Goal: Task Accomplishment & Management: Use online tool/utility

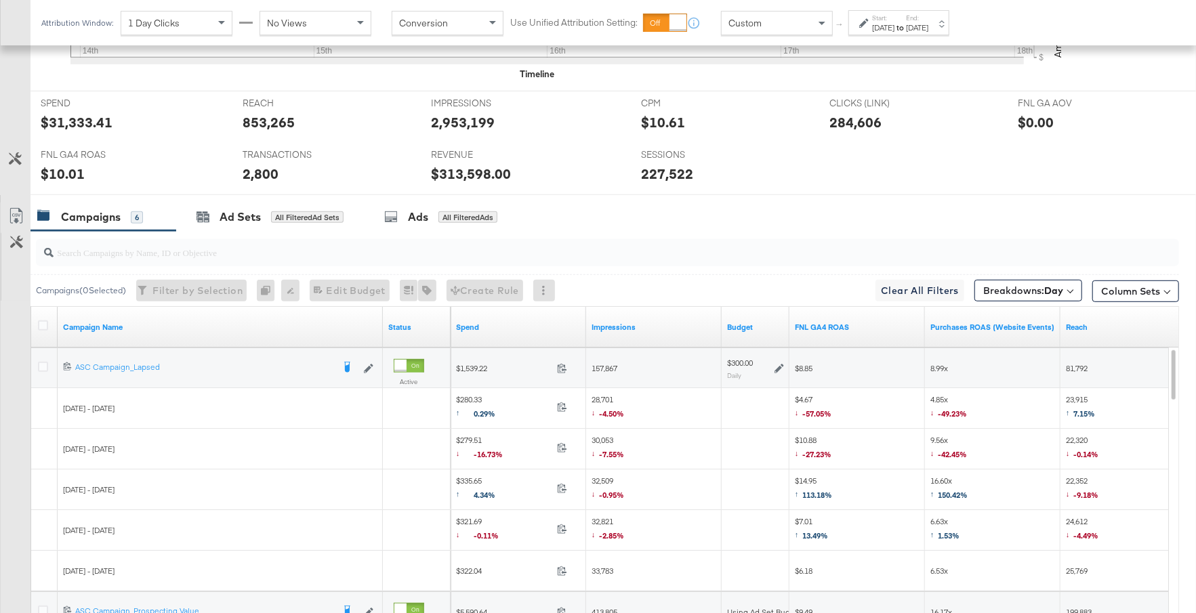
scroll to position [684, 0]
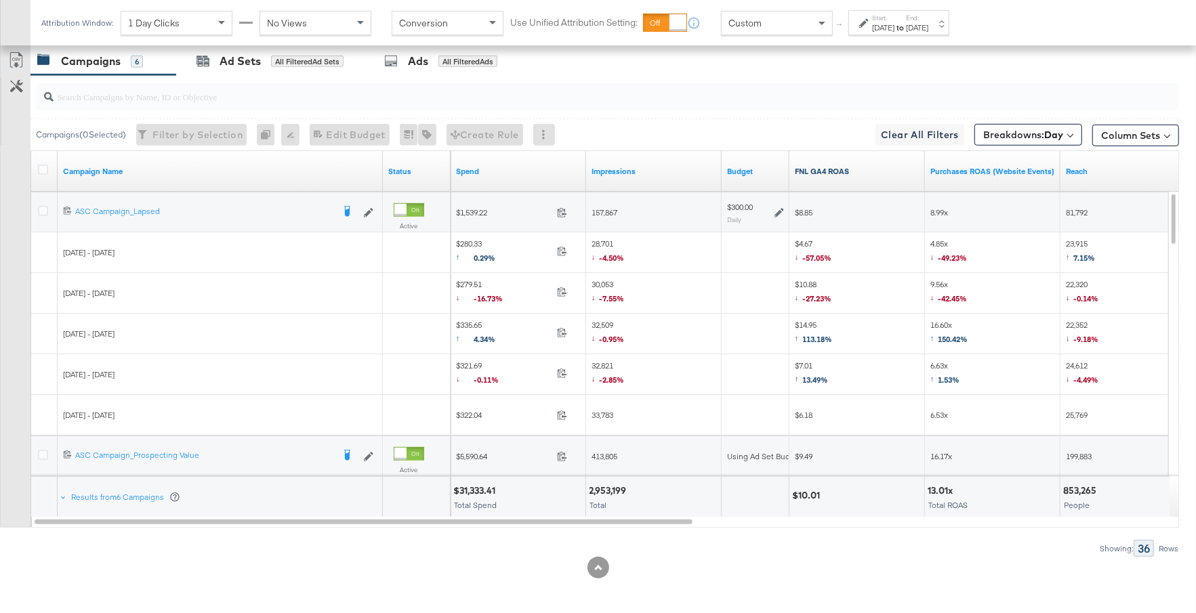
click at [855, 169] on link "FNL GA4 ROAS" at bounding box center [857, 171] width 125 height 11
click at [928, 30] on div "[DATE]" at bounding box center [917, 27] width 22 height 11
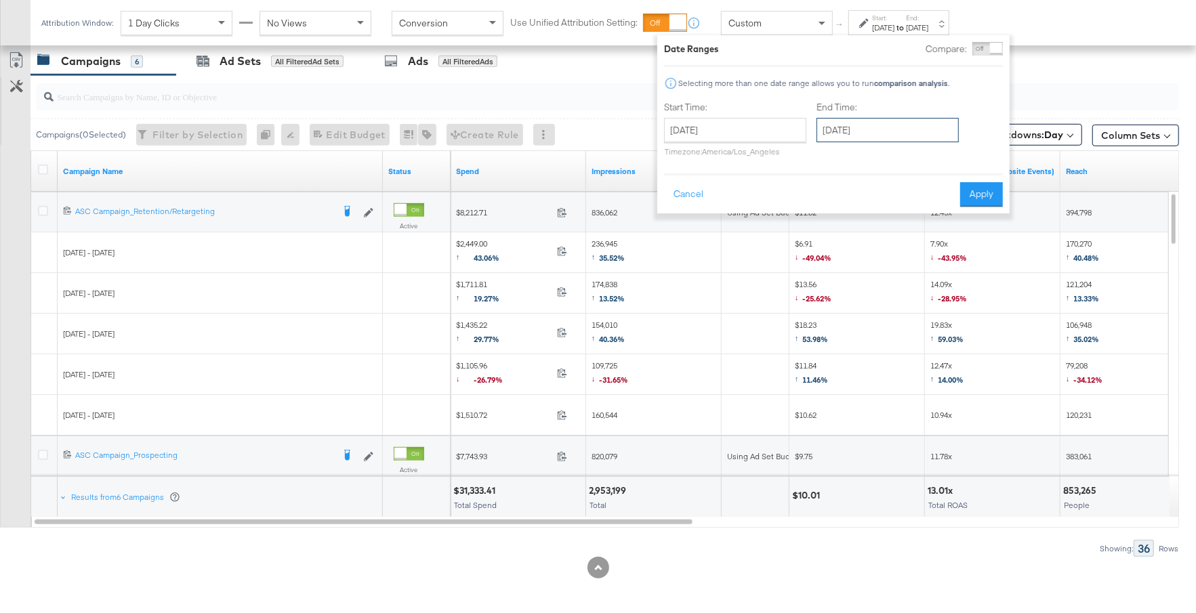
click at [921, 130] on input "[DATE]" at bounding box center [887, 130] width 142 height 24
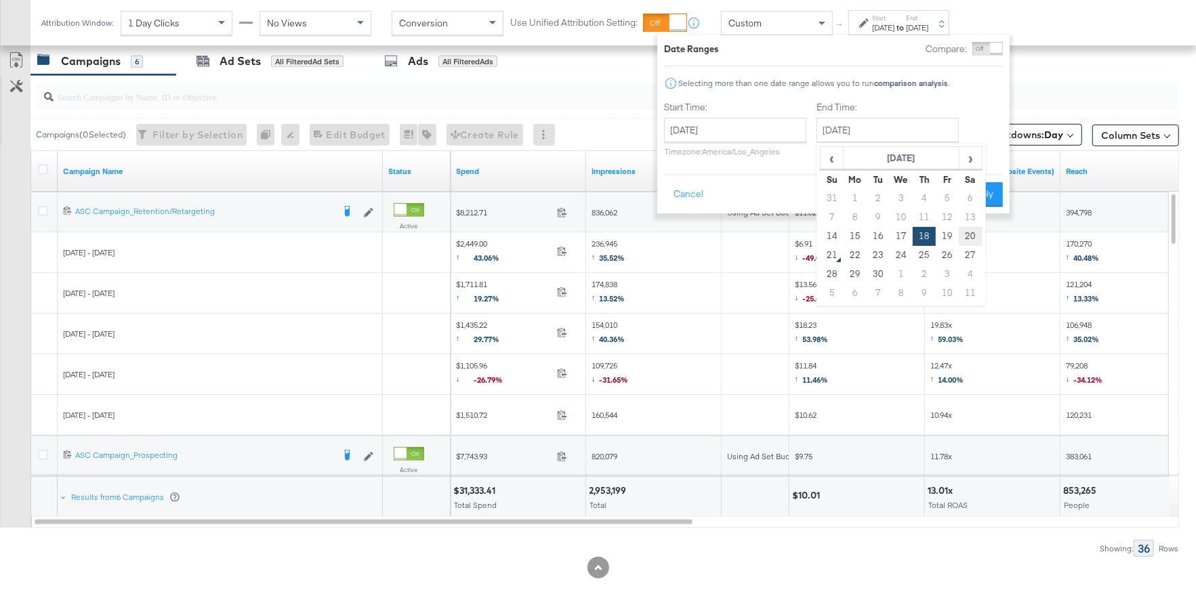
click at [972, 234] on td "20" at bounding box center [970, 236] width 23 height 19
type input "[DATE]"
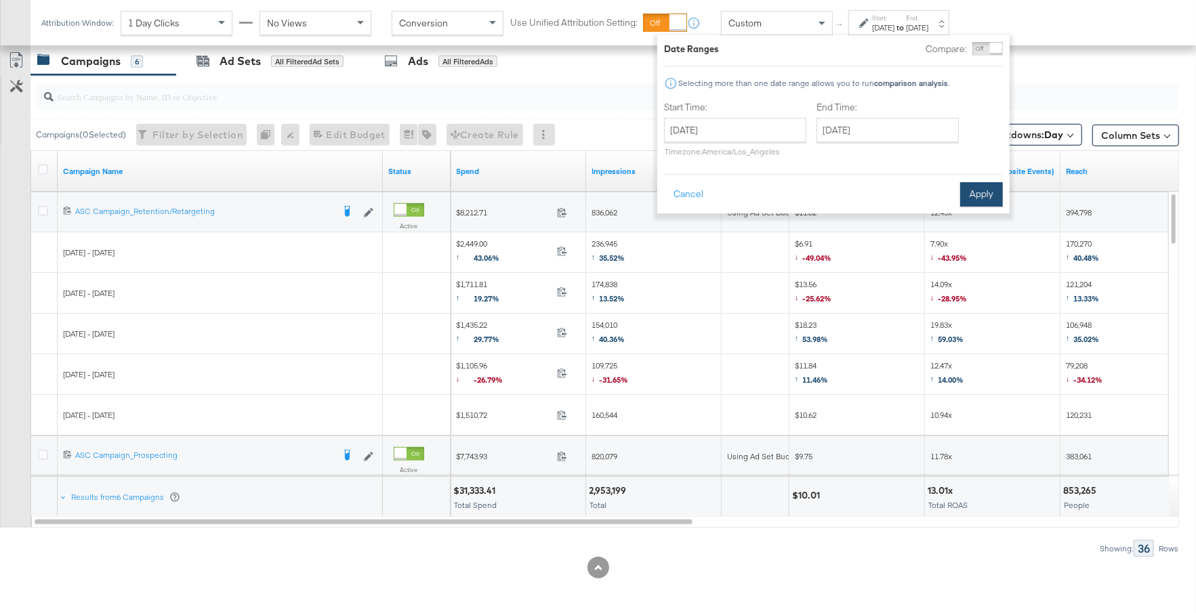
click at [984, 199] on button "Apply" at bounding box center [981, 194] width 43 height 24
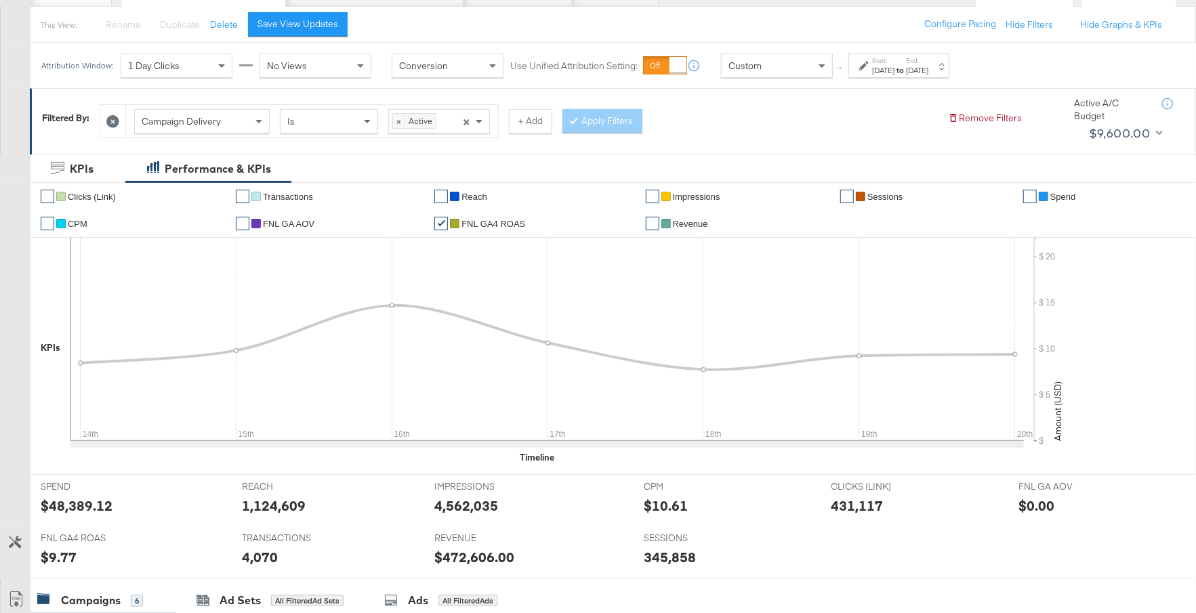
scroll to position [0, 0]
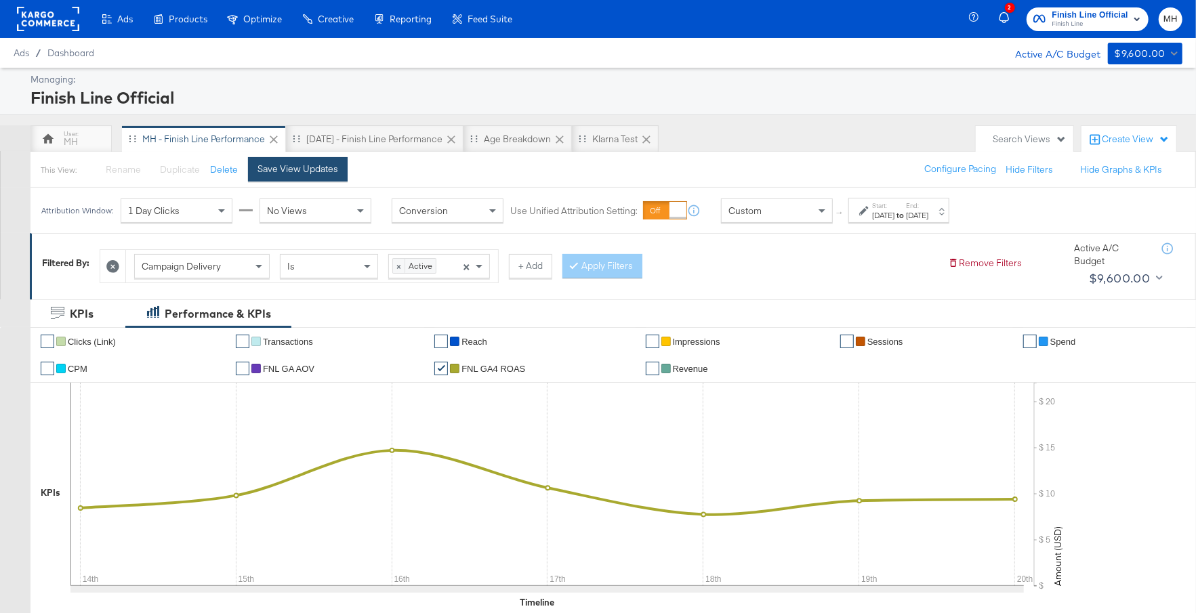
click at [293, 174] on button "Save View Updates" at bounding box center [298, 169] width 100 height 24
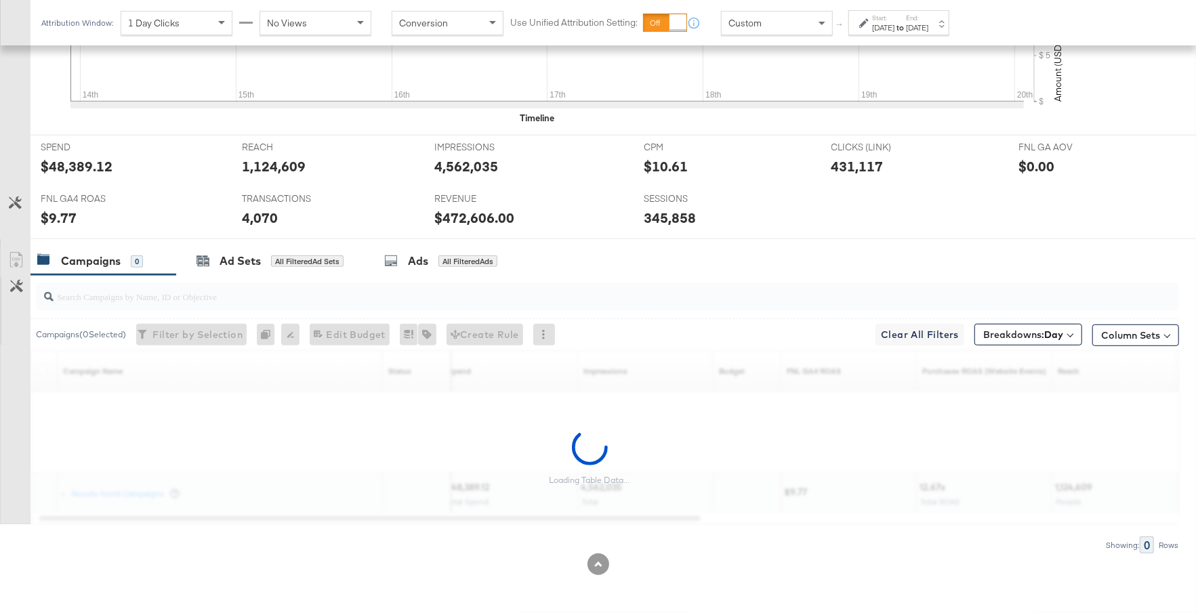
scroll to position [684, 0]
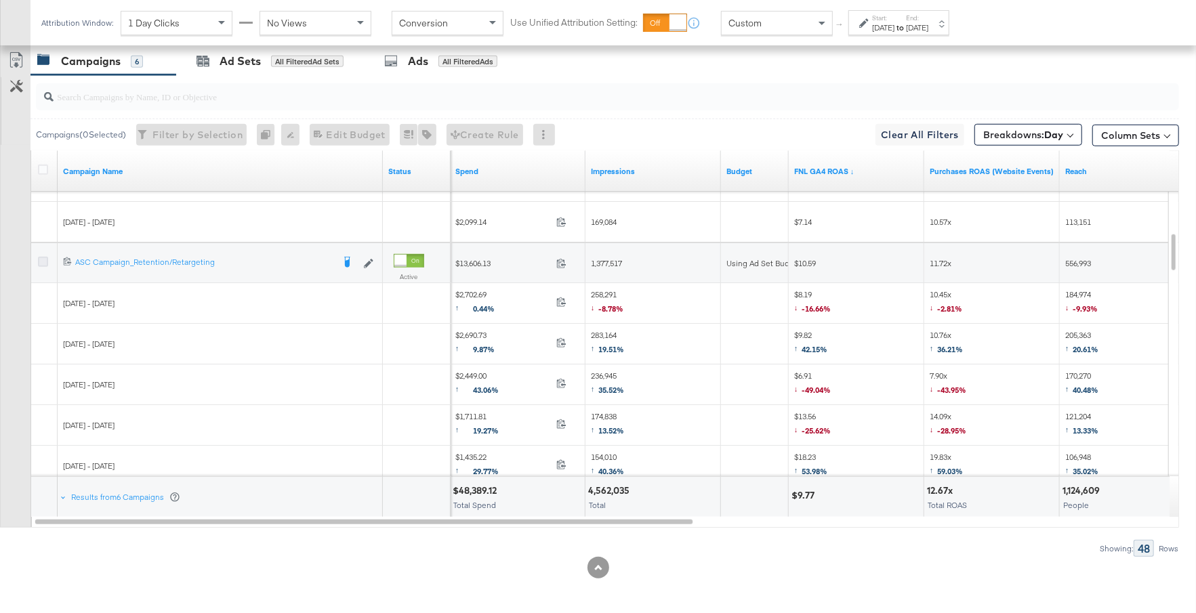
click at [41, 262] on icon at bounding box center [43, 262] width 10 height 10
click at [0, 0] on input "checkbox" at bounding box center [0, 0] width 0 height 0
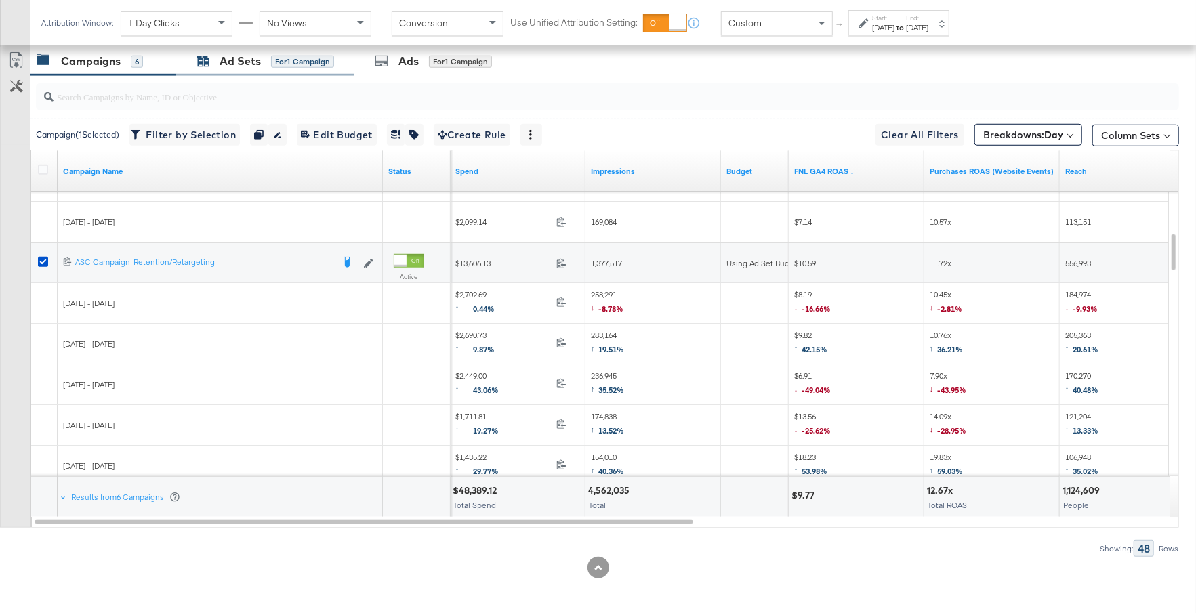
click at [262, 58] on div "Ad Sets for 1 Campaign" at bounding box center [265, 62] width 138 height 16
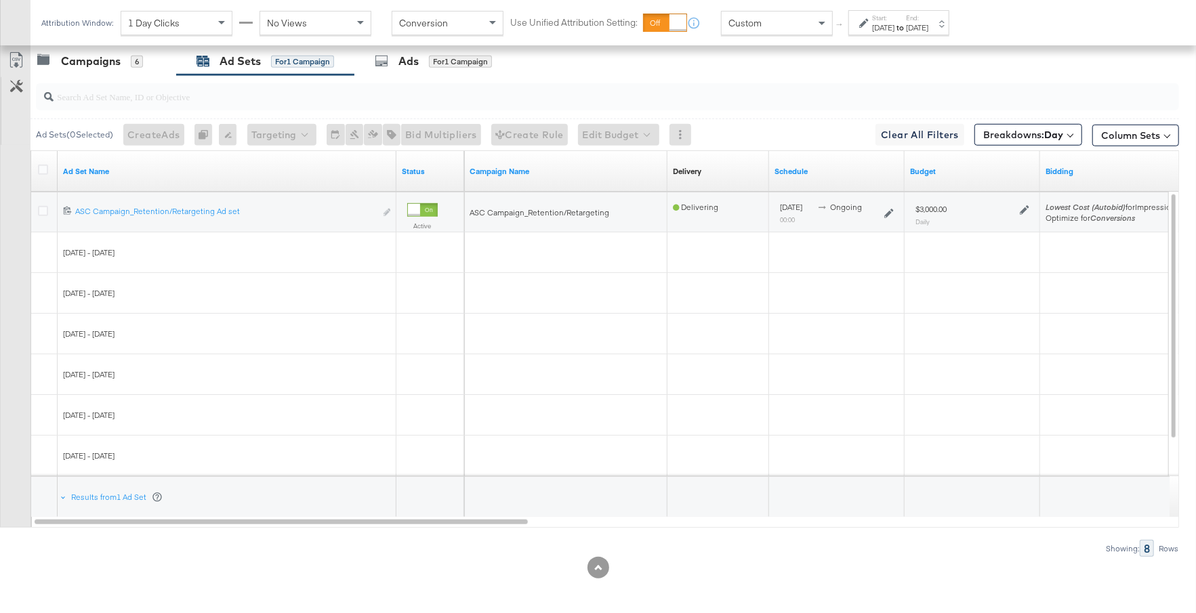
click at [1023, 207] on icon at bounding box center [1024, 209] width 9 height 9
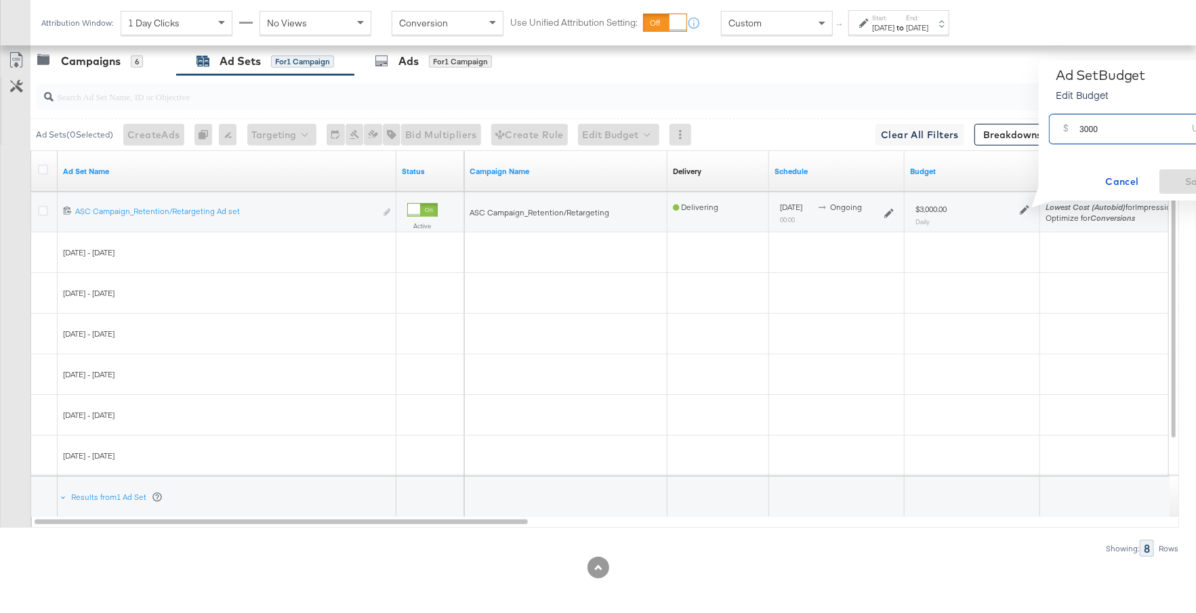
drag, startPoint x: 1099, startPoint y: 129, endPoint x: 1065, endPoint y: 131, distance: 33.9
click at [1065, 131] on div "$ 3000 USD" at bounding box center [1140, 129] width 182 height 30
type input "2000"
click at [1164, 180] on button "Save" at bounding box center [1196, 181] width 75 height 24
click at [107, 64] on div "Campaigns" at bounding box center [91, 62] width 60 height 16
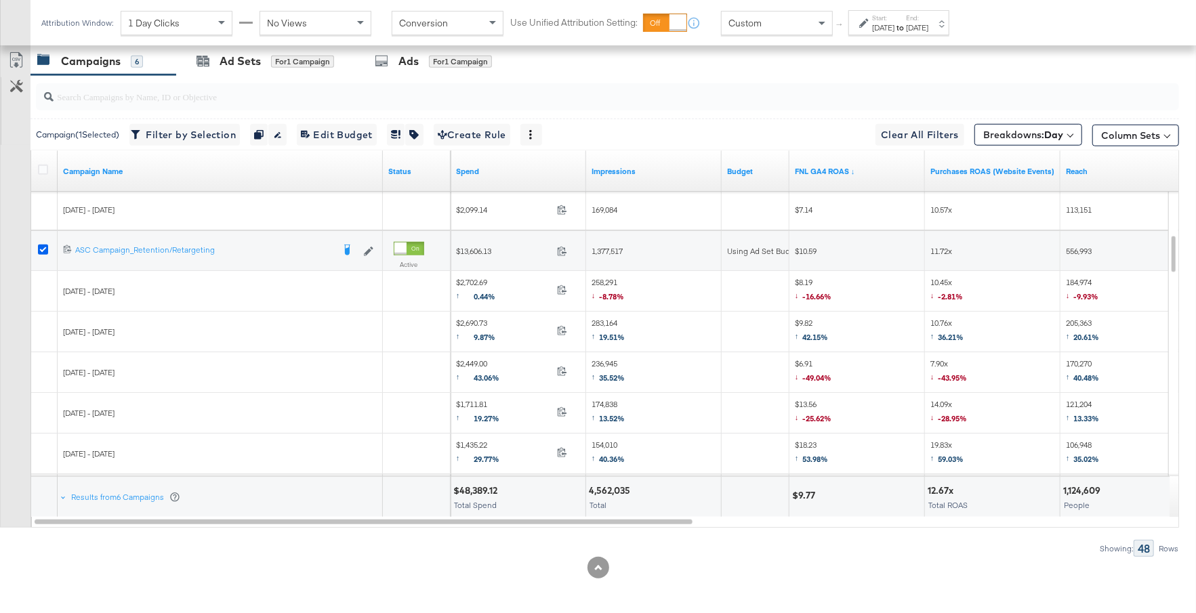
click at [43, 245] on icon at bounding box center [43, 250] width 10 height 10
click at [0, 0] on input "checkbox" at bounding box center [0, 0] width 0 height 0
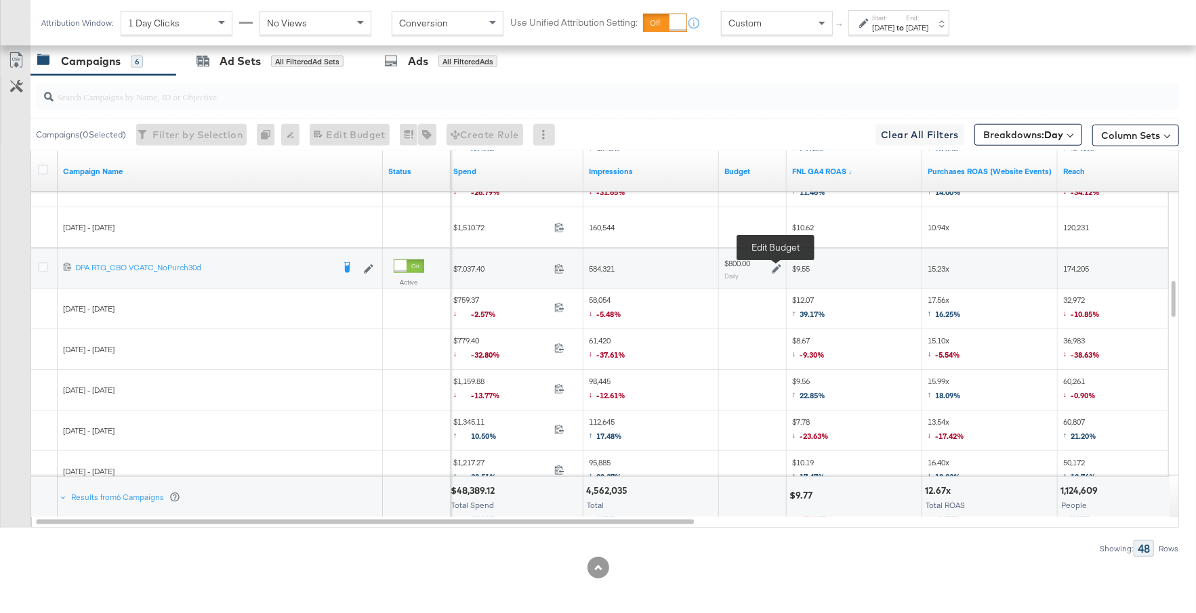
click at [772, 264] on icon at bounding box center [776, 268] width 9 height 9
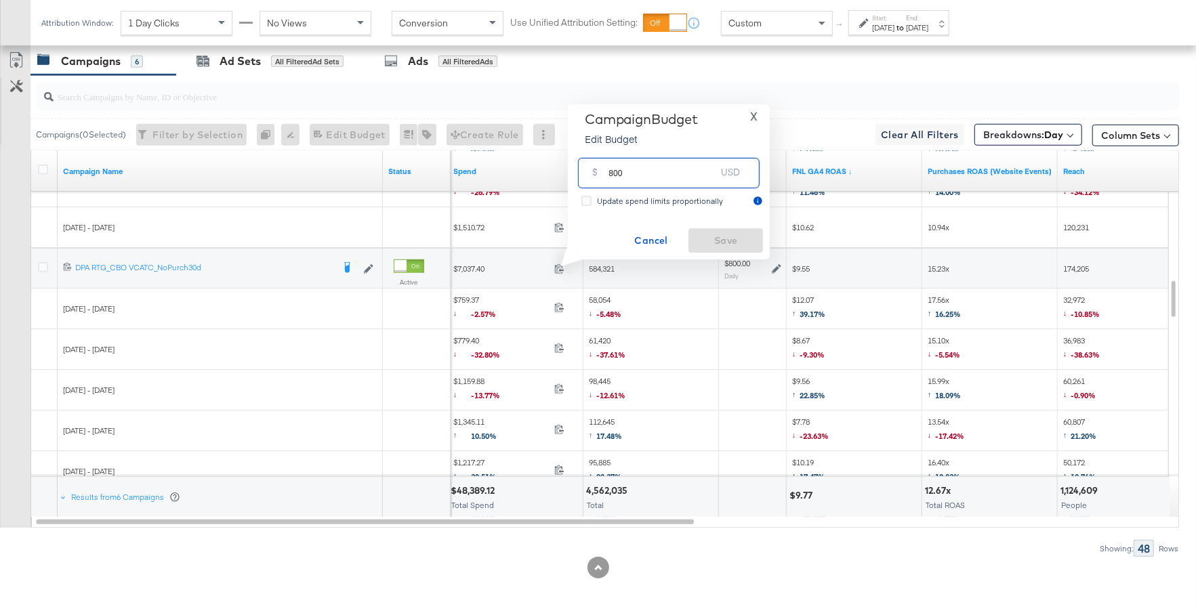
drag, startPoint x: 634, startPoint y: 180, endPoint x: 598, endPoint y: 175, distance: 36.2
click at [598, 175] on div "$ 800 USD" at bounding box center [669, 173] width 182 height 30
type input "1000"
click at [713, 238] on span "Save" at bounding box center [726, 240] width 64 height 17
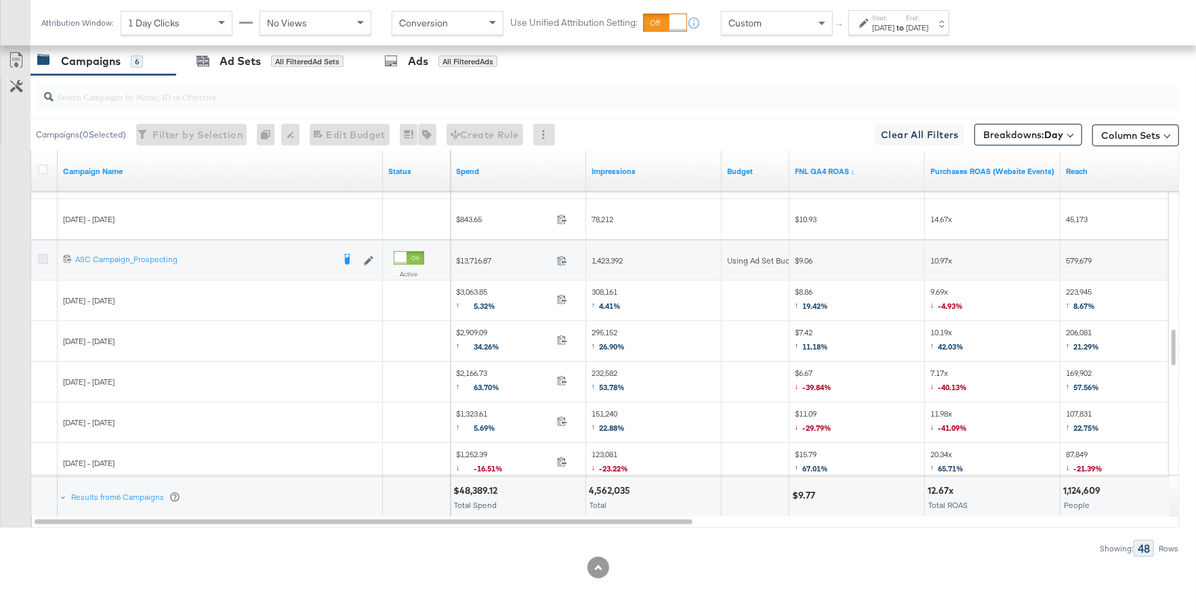
click at [42, 256] on icon at bounding box center [43, 259] width 10 height 10
click at [0, 0] on input "checkbox" at bounding box center [0, 0] width 0 height 0
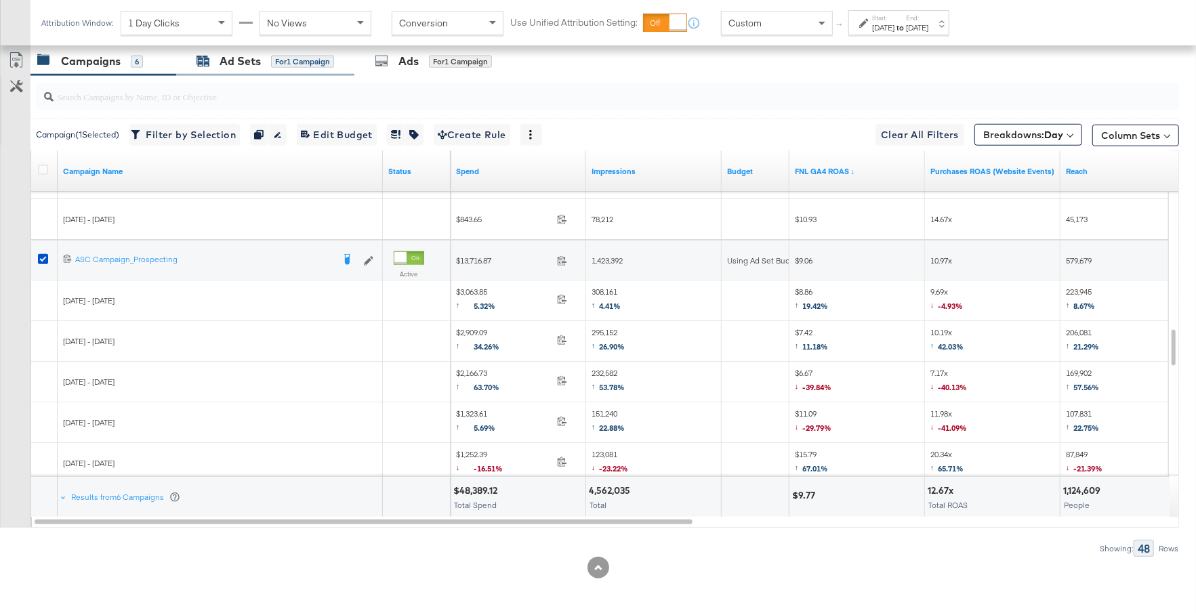
click at [285, 59] on div "for 1 Campaign" at bounding box center [302, 62] width 63 height 12
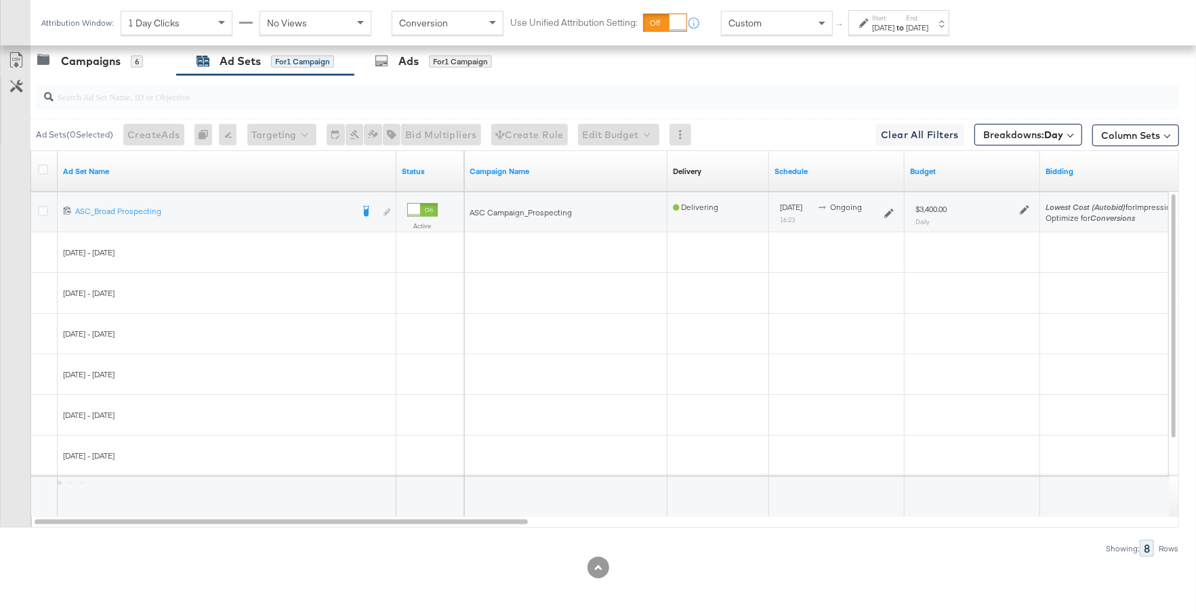
click at [1024, 210] on icon at bounding box center [1024, 209] width 9 height 9
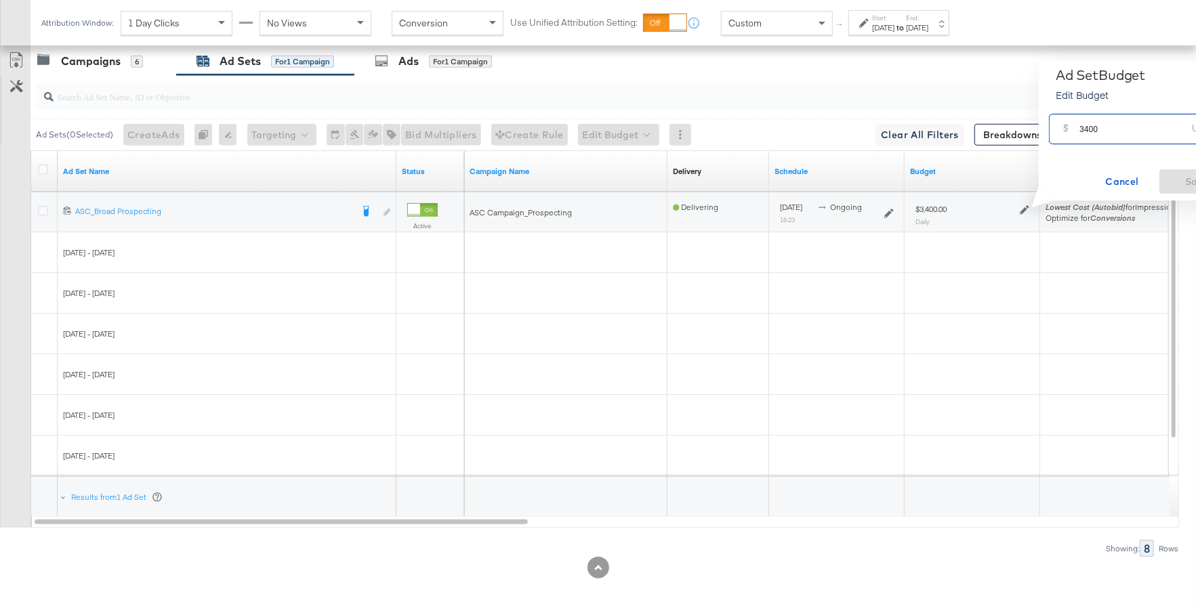
drag, startPoint x: 1113, startPoint y: 131, endPoint x: 1073, endPoint y: 133, distance: 40.0
click at [1073, 133] on div "$ 3400 USD" at bounding box center [1140, 129] width 182 height 30
type input "2500"
click at [1182, 188] on span "Save" at bounding box center [1197, 181] width 64 height 17
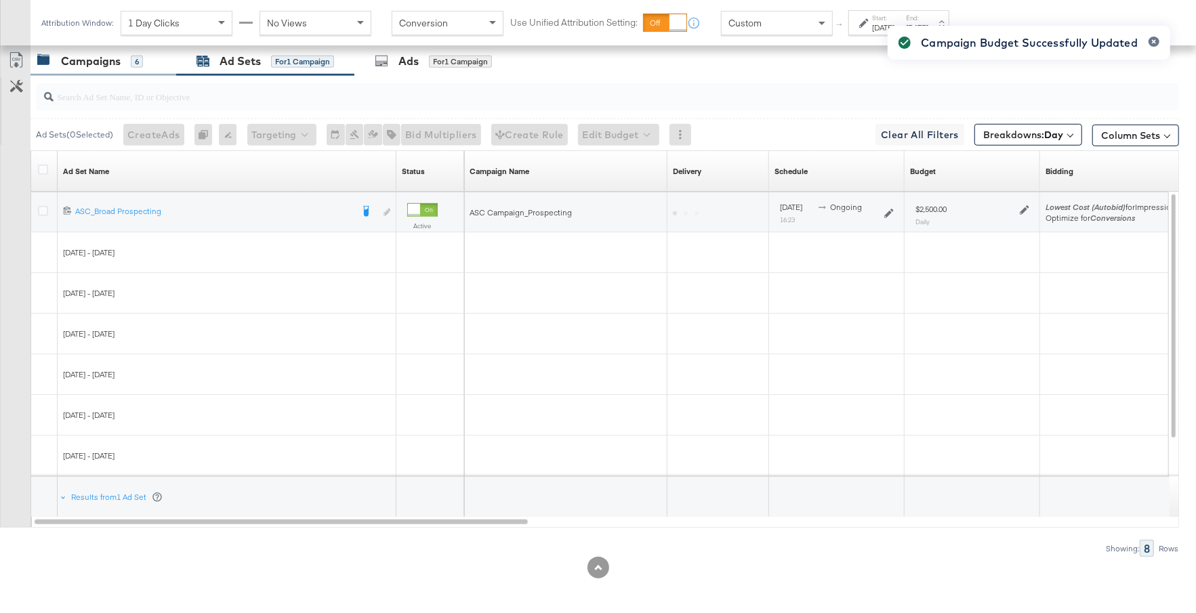
click at [107, 64] on div "Campaigns" at bounding box center [91, 62] width 60 height 16
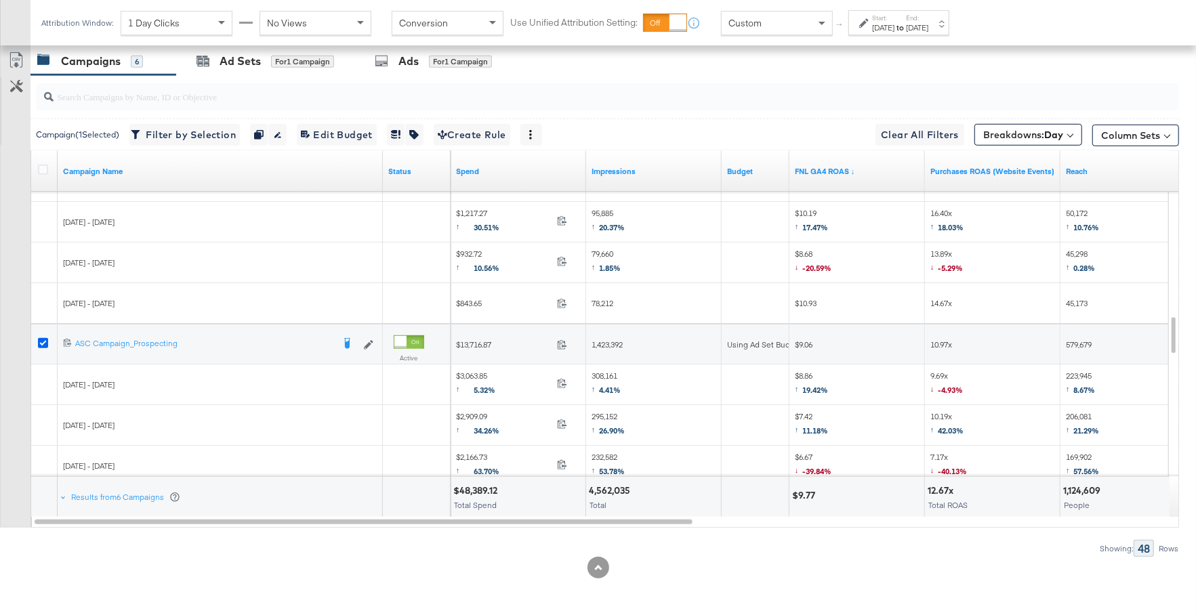
click at [42, 342] on icon at bounding box center [43, 343] width 10 height 10
click at [0, 0] on input "checkbox" at bounding box center [0, 0] width 0 height 0
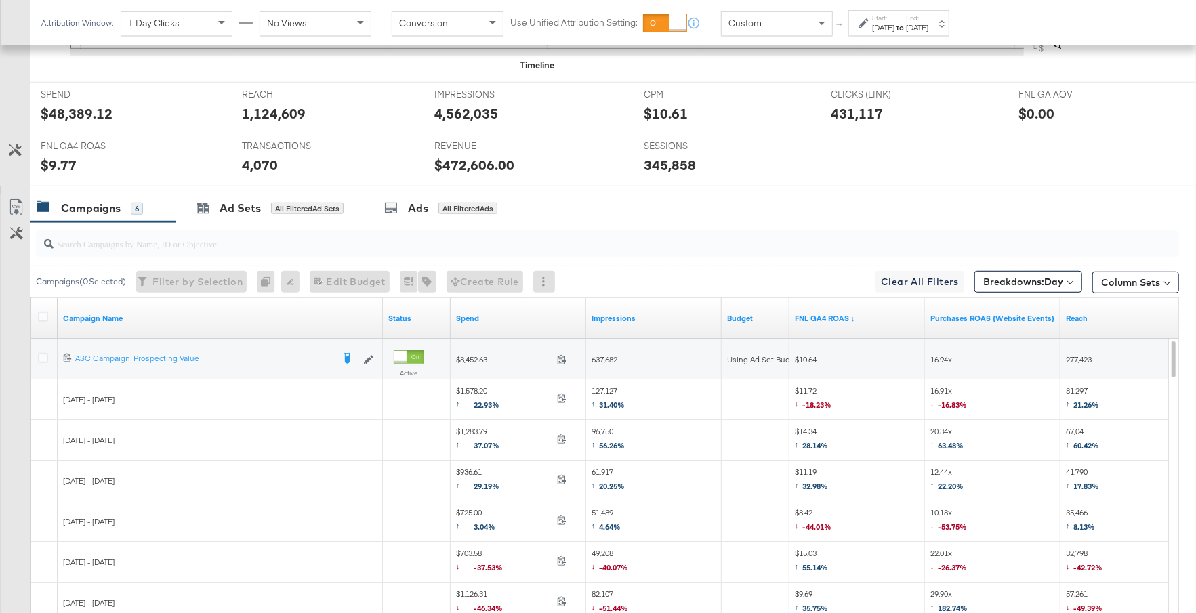
scroll to position [557, 0]
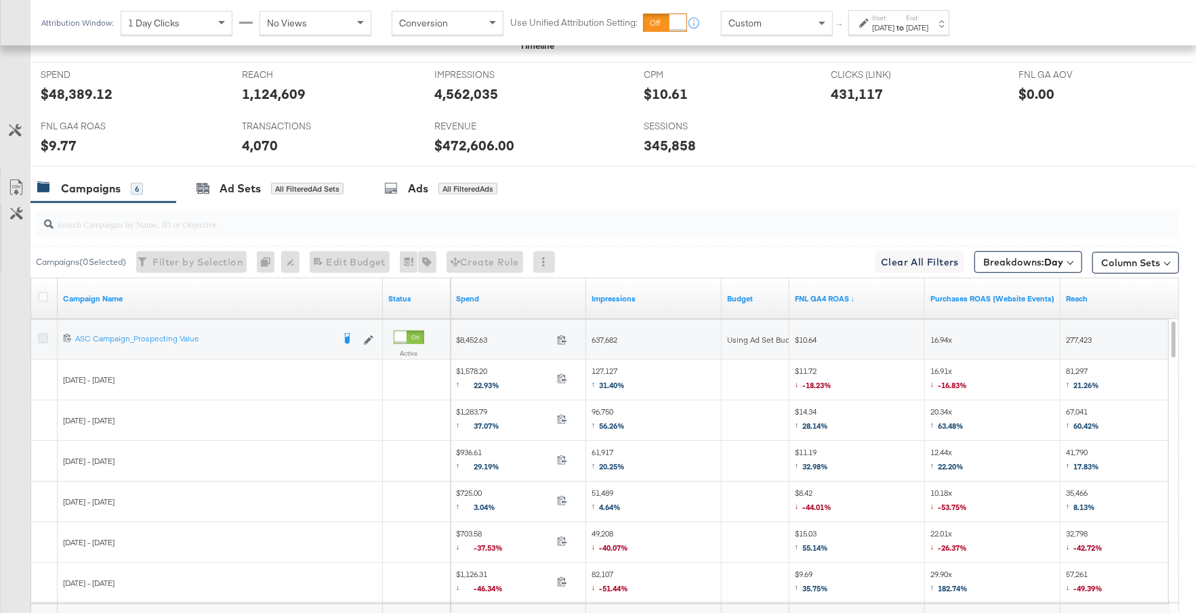
click at [45, 335] on icon at bounding box center [43, 338] width 10 height 10
click at [0, 0] on input "checkbox" at bounding box center [0, 0] width 0 height 0
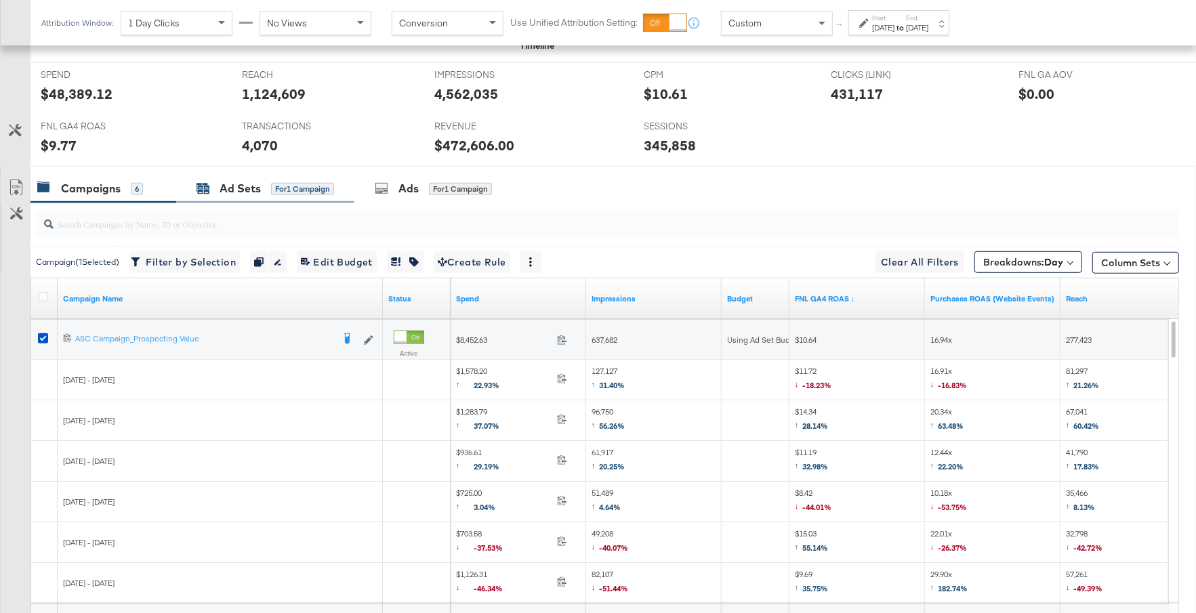
click at [266, 191] on div "Ad Sets for 1 Campaign" at bounding box center [265, 189] width 138 height 16
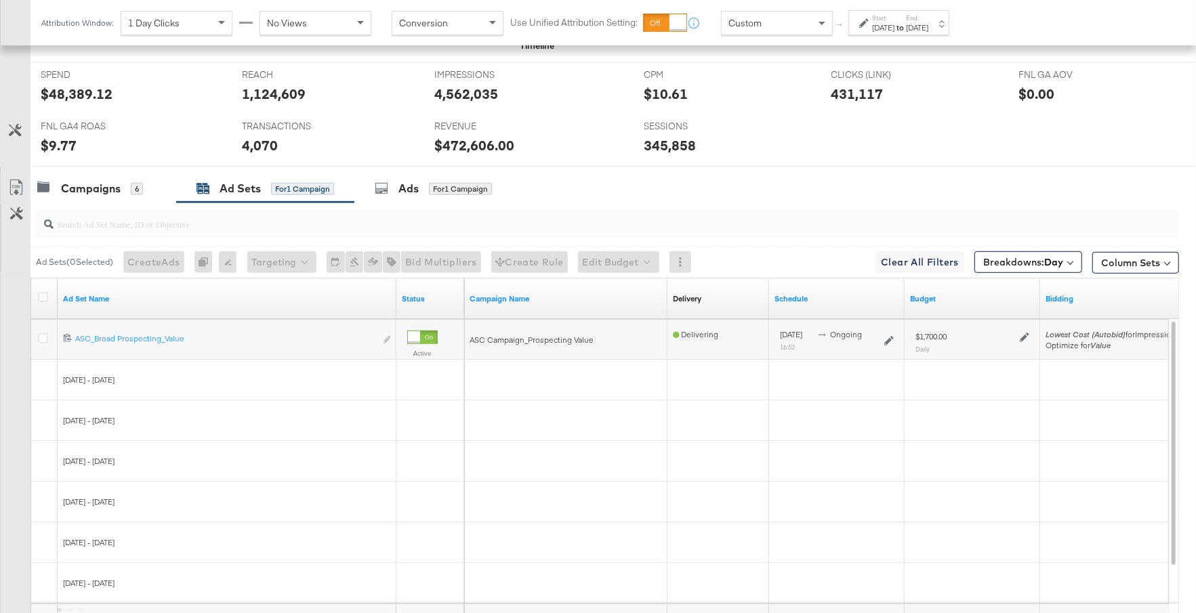
click at [1024, 333] on icon at bounding box center [1024, 337] width 9 height 9
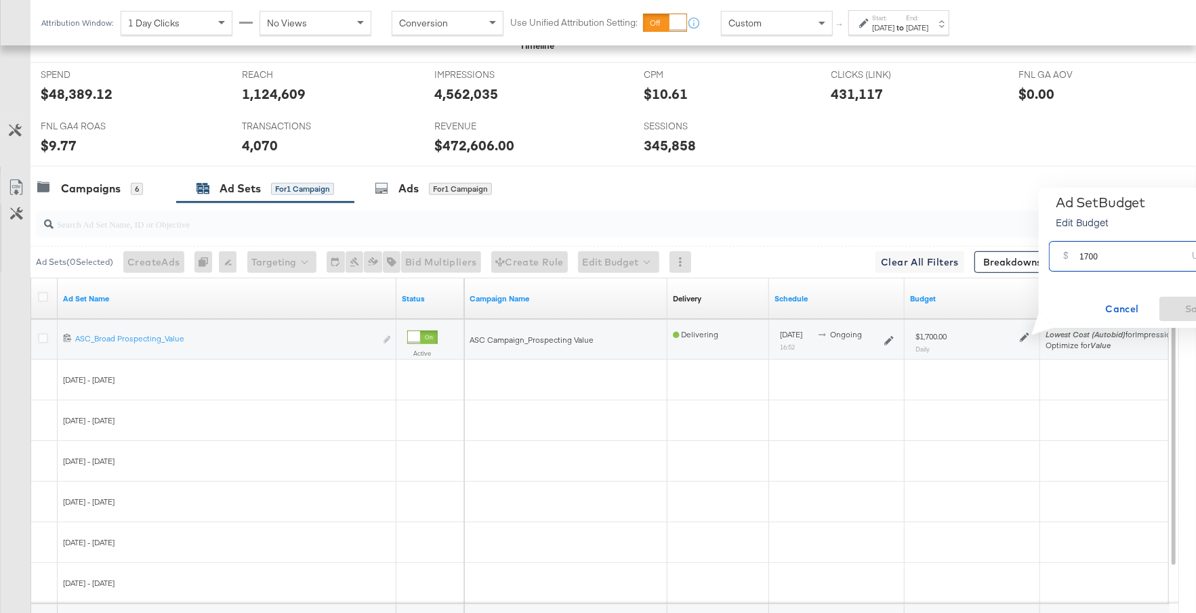
drag, startPoint x: 1103, startPoint y: 264, endPoint x: 1069, endPoint y: 259, distance: 34.3
click at [1069, 259] on div "$ 1700 USD" at bounding box center [1140, 256] width 182 height 30
type input "2000"
click at [1176, 311] on span "Save" at bounding box center [1197, 309] width 64 height 17
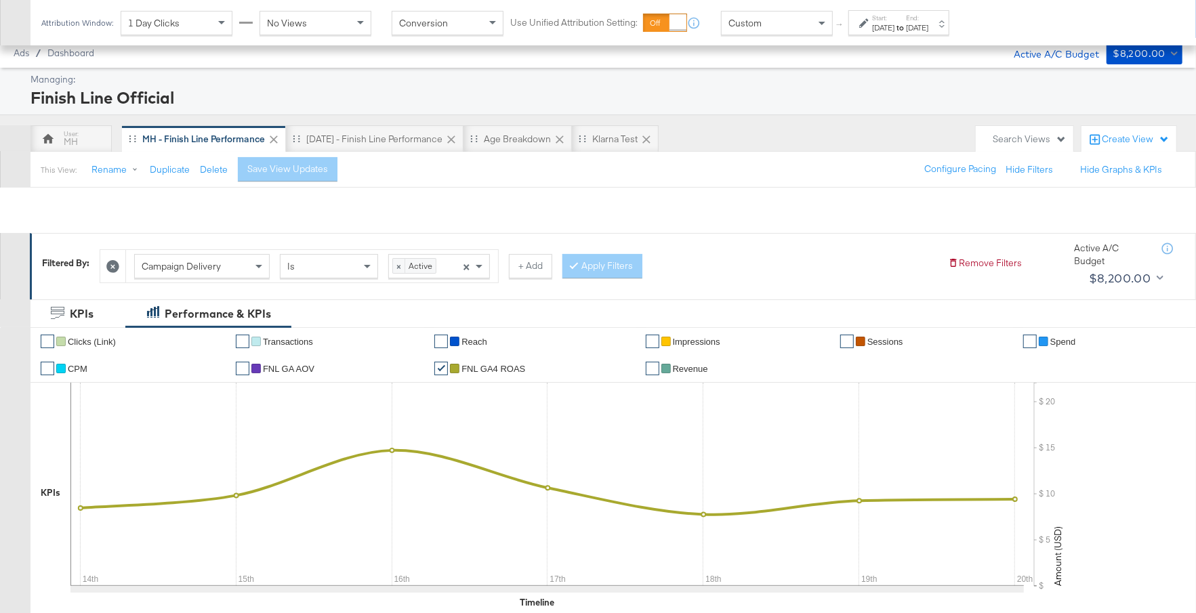
scroll to position [684, 0]
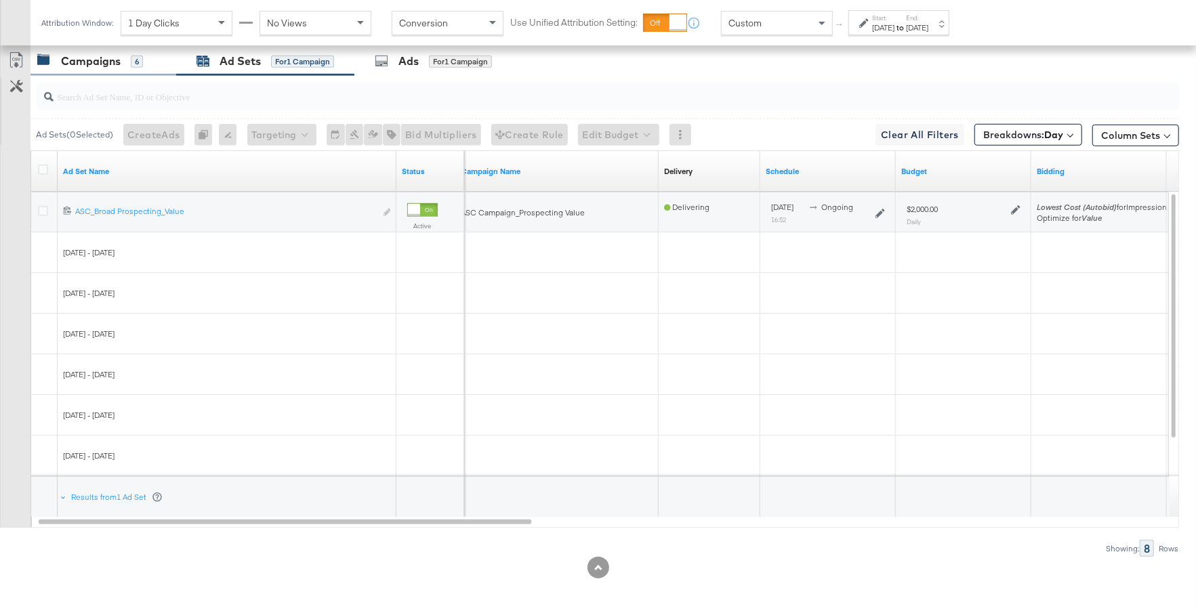
click at [117, 64] on div "Campaigns" at bounding box center [91, 62] width 60 height 16
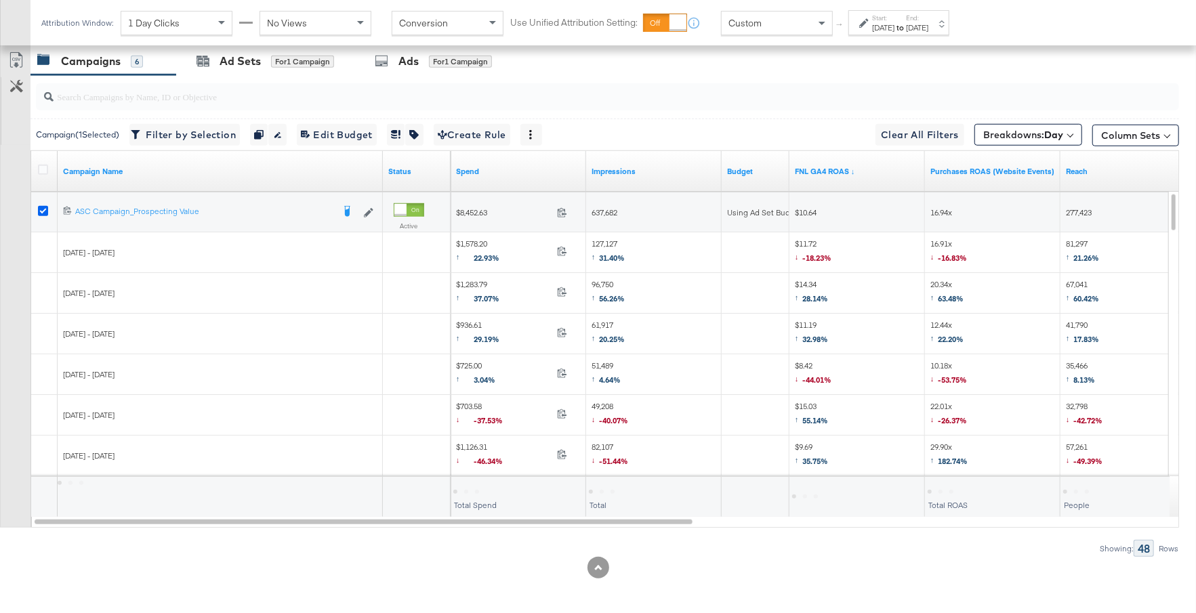
click at [40, 208] on icon at bounding box center [43, 211] width 10 height 10
click at [0, 0] on input "checkbox" at bounding box center [0, 0] width 0 height 0
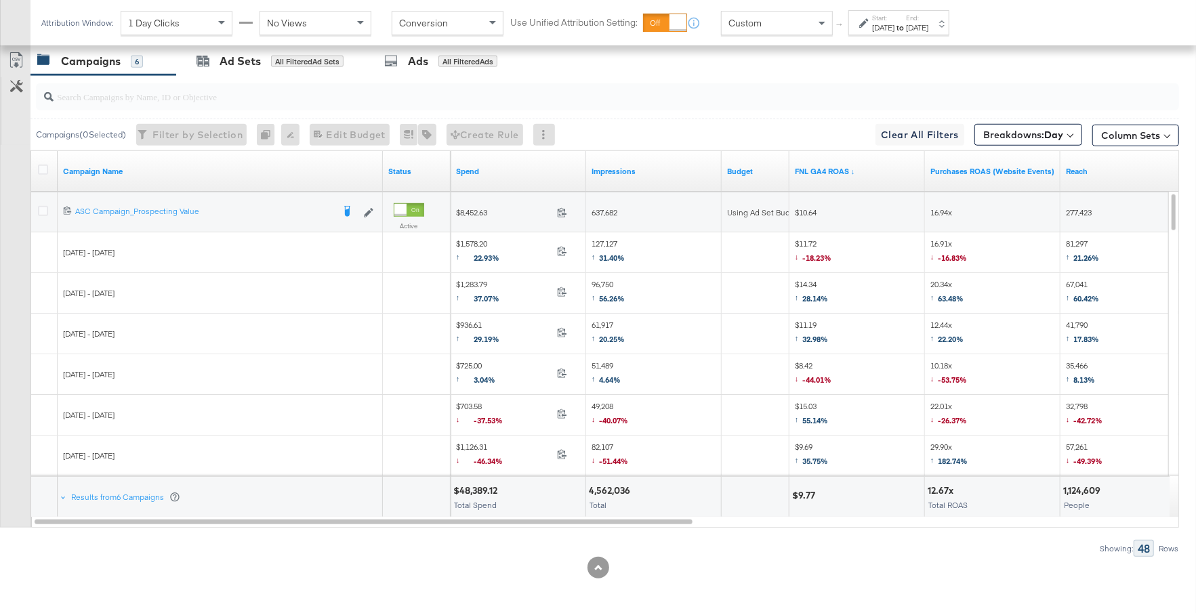
scroll to position [0, 0]
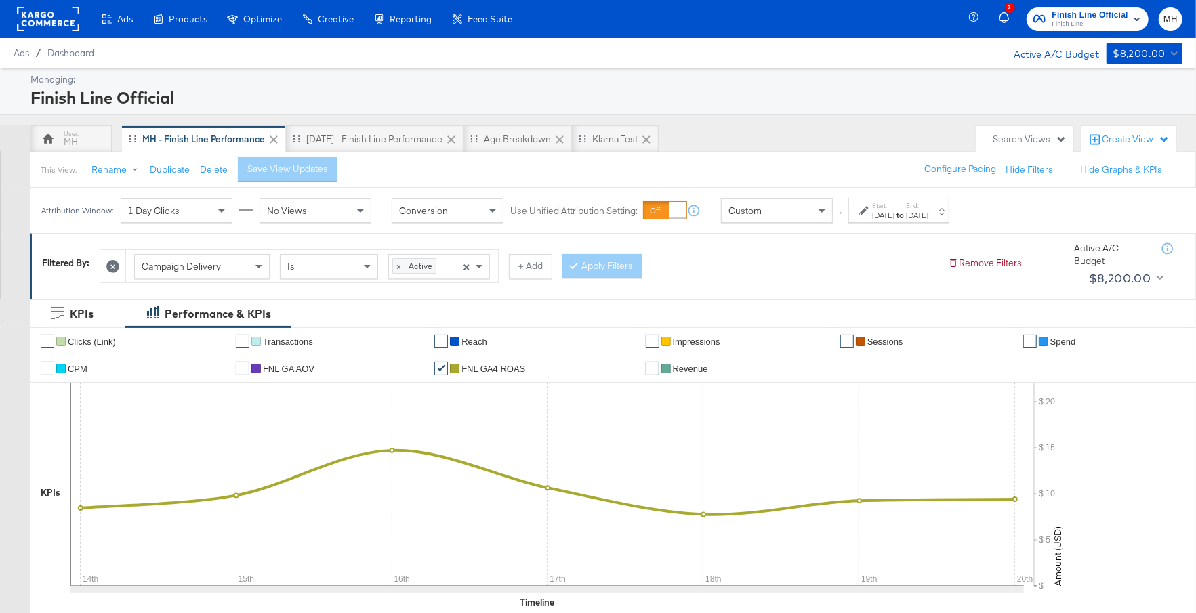
click at [1112, 4] on div "2 Finish Line Official Finish Line MH" at bounding box center [1085, 19] width 222 height 38
click at [1092, 30] on button "Finish Line Official Finish Line" at bounding box center [1088, 19] width 122 height 24
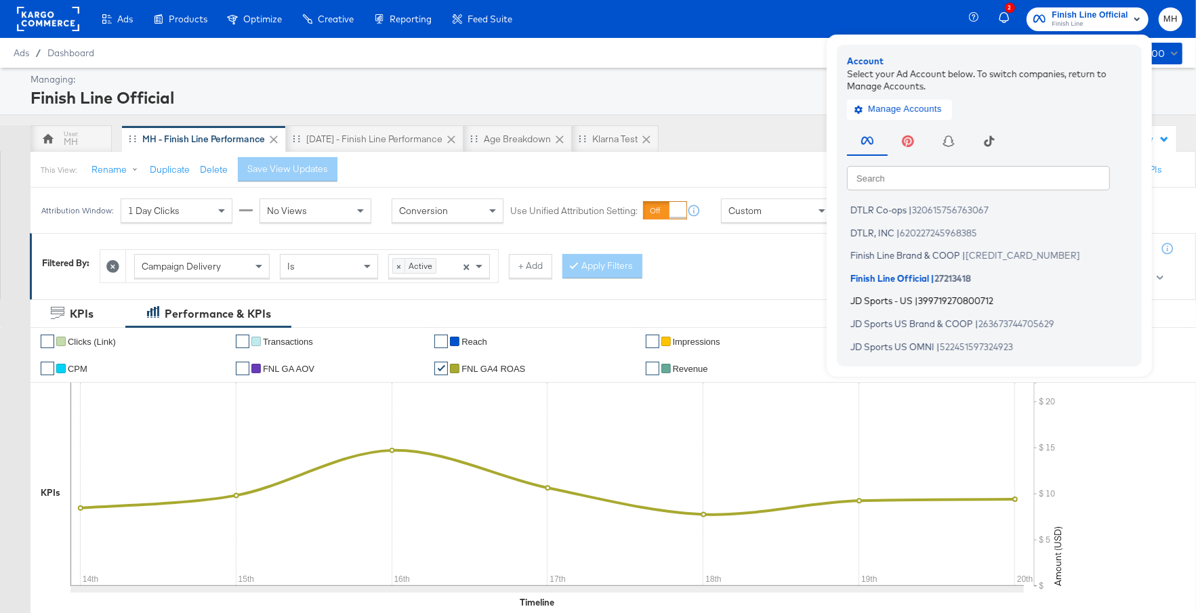
click at [909, 302] on span "JD Sports - US" at bounding box center [881, 300] width 62 height 11
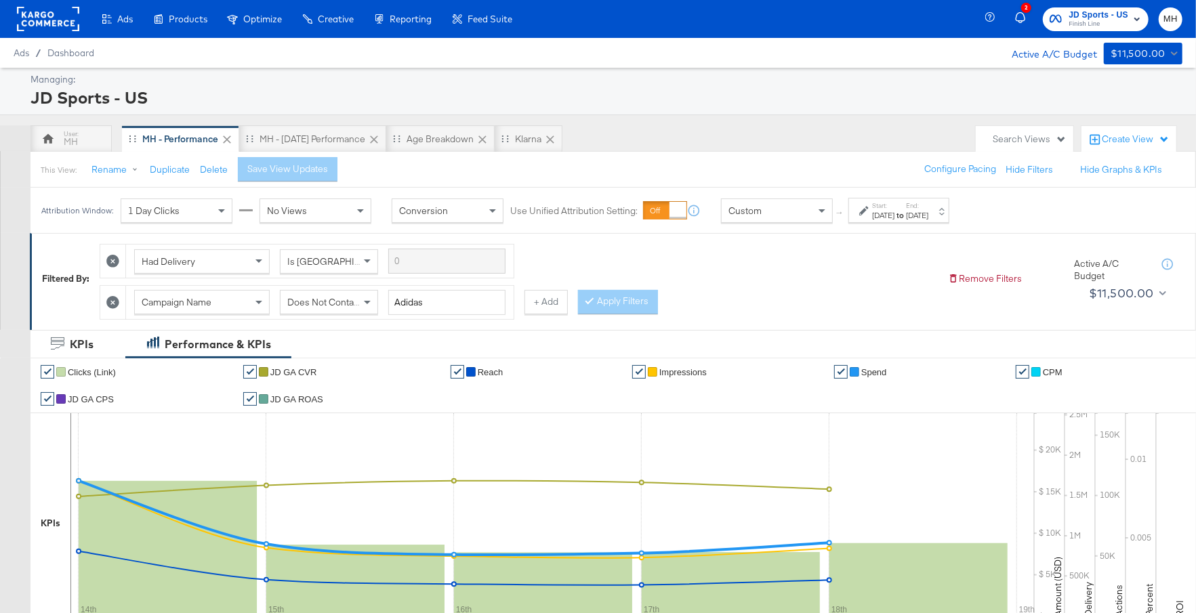
click at [66, 11] on rect at bounding box center [48, 19] width 62 height 24
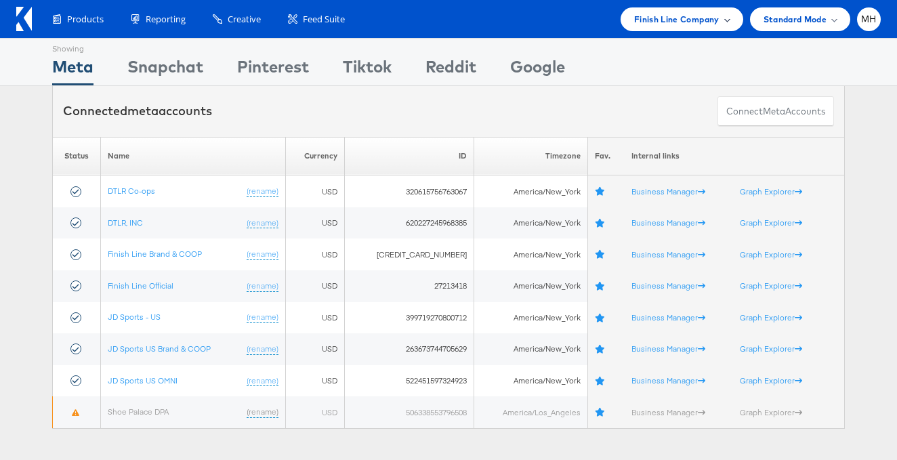
click at [668, 26] on span "Finish Line Company" at bounding box center [676, 19] width 85 height 14
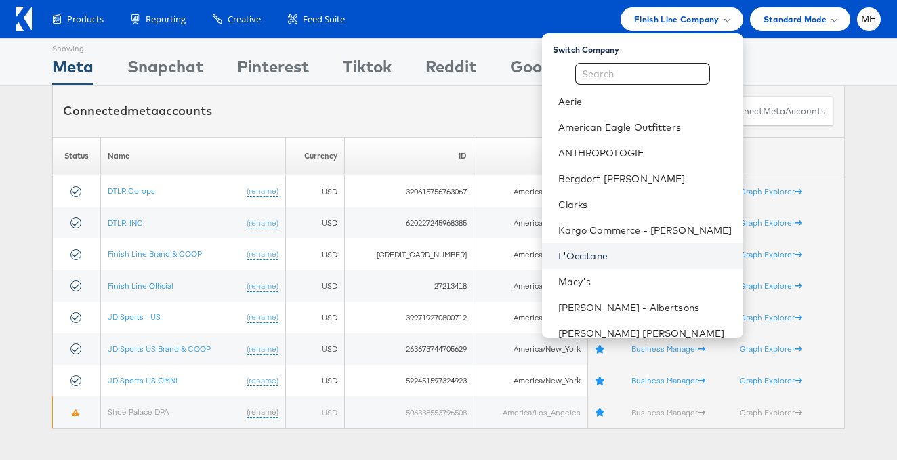
click at [642, 255] on link "L'Occitane" at bounding box center [645, 256] width 174 height 14
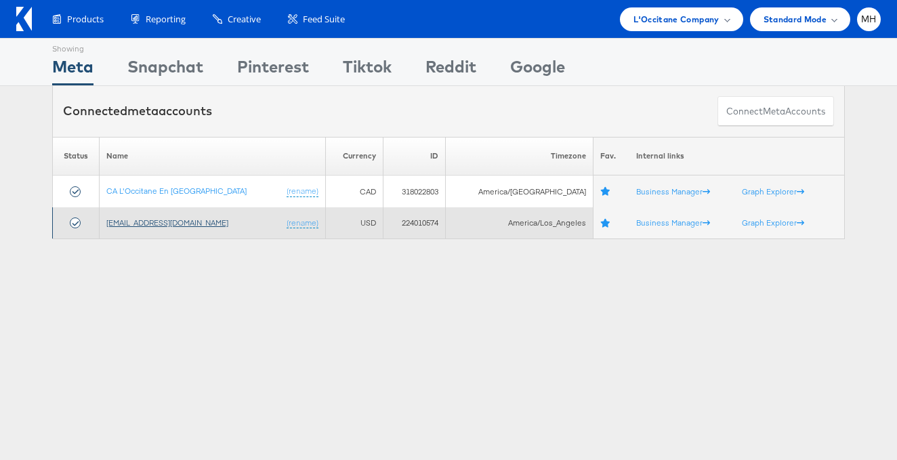
click at [134, 219] on link "[EMAIL_ADDRESS][DOMAIN_NAME]" at bounding box center [167, 222] width 122 height 10
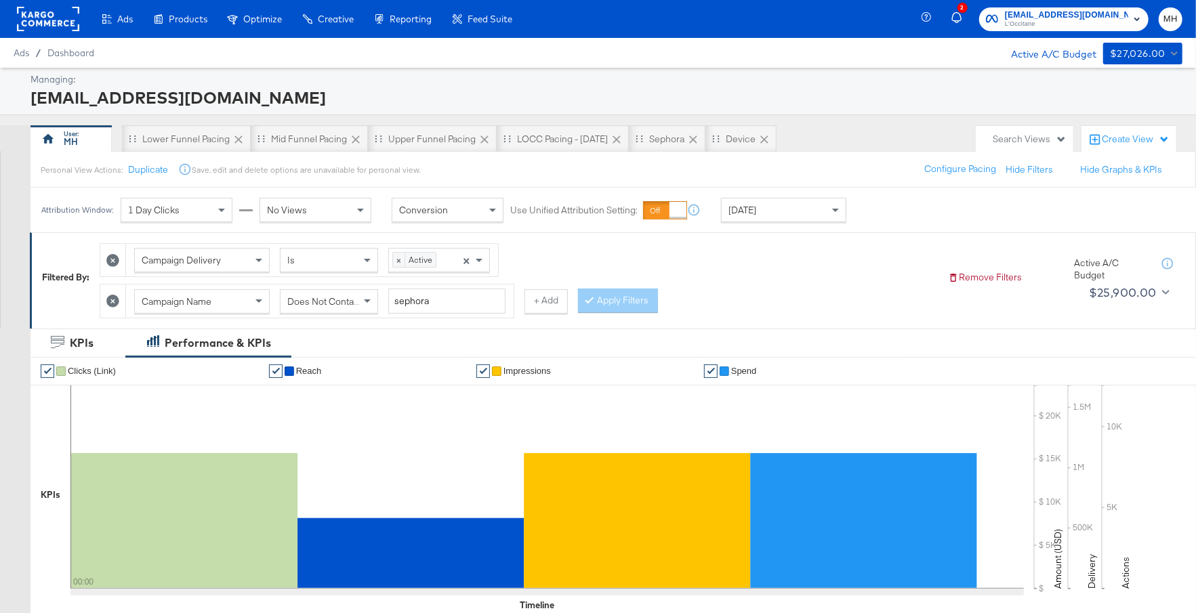
scroll to position [634, 0]
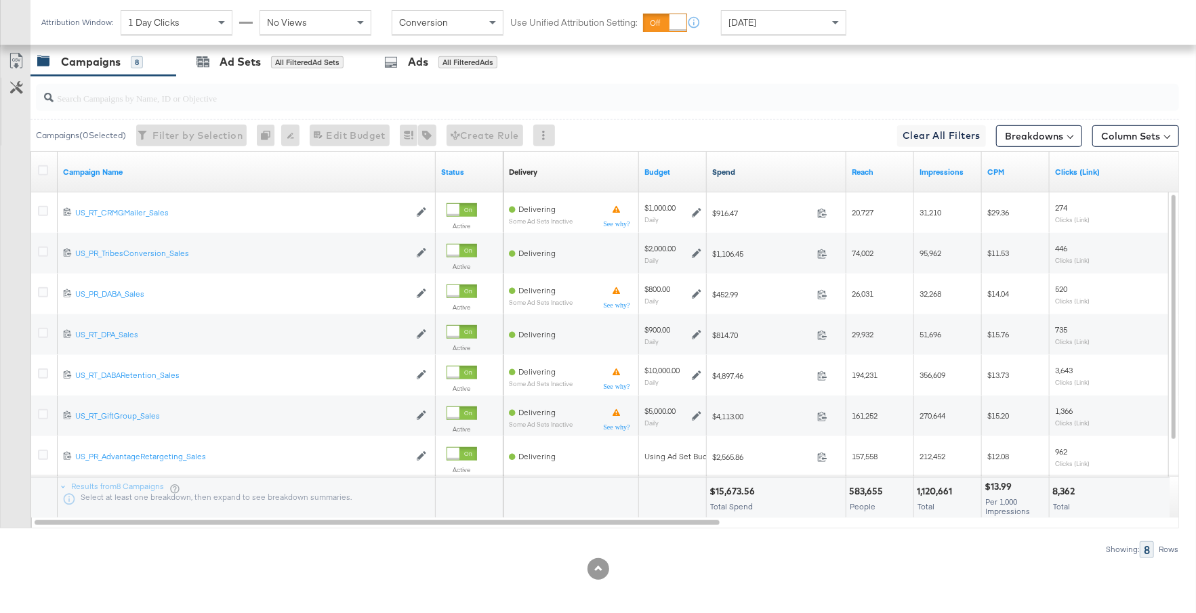
click at [783, 173] on link "Spend" at bounding box center [776, 172] width 129 height 11
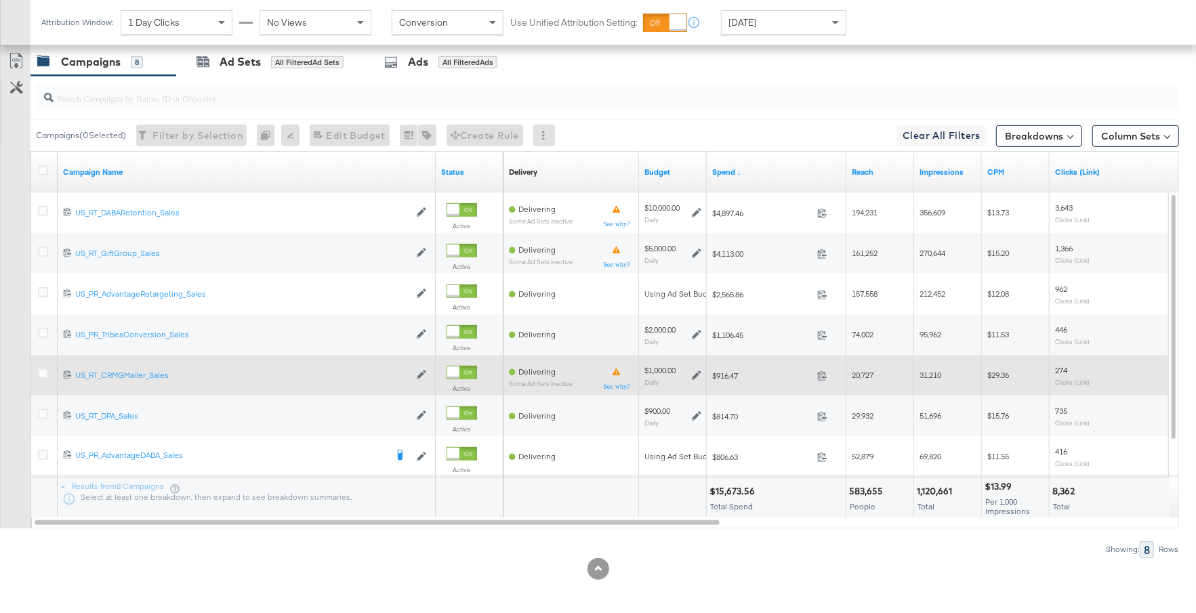
click at [699, 371] on icon at bounding box center [696, 375] width 9 height 9
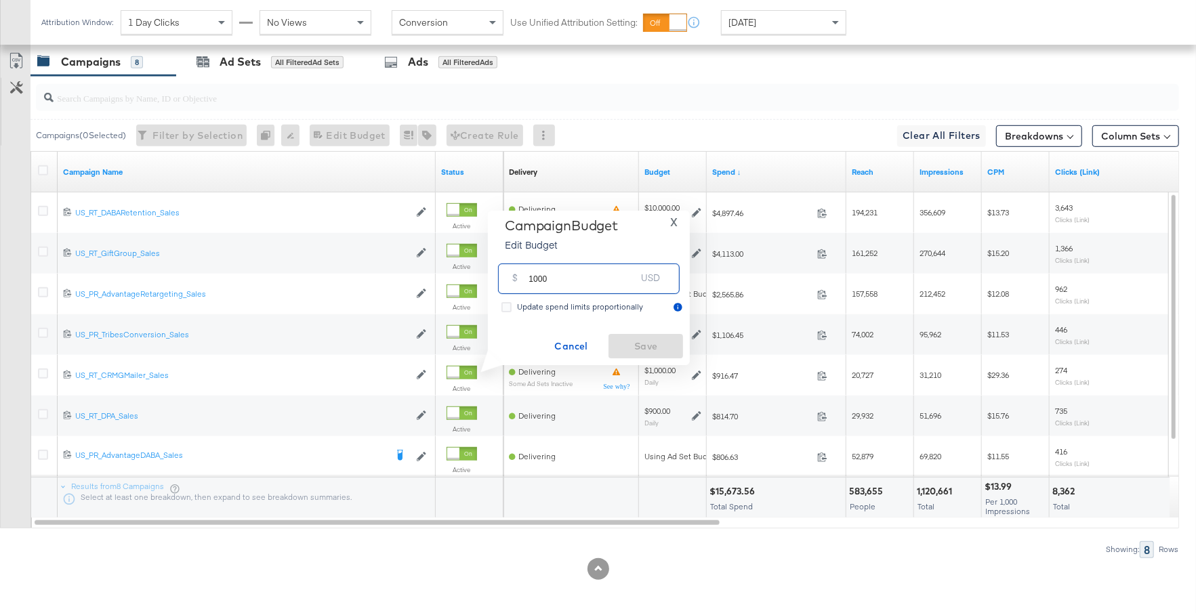
drag, startPoint x: 564, startPoint y: 285, endPoint x: 517, endPoint y: 284, distance: 46.8
click at [516, 284] on div "$ 1000 USD" at bounding box center [589, 279] width 182 height 30
type input "1500"
click at [656, 346] on span "Save" at bounding box center [646, 346] width 64 height 17
